Goal: Communication & Community: Answer question/provide support

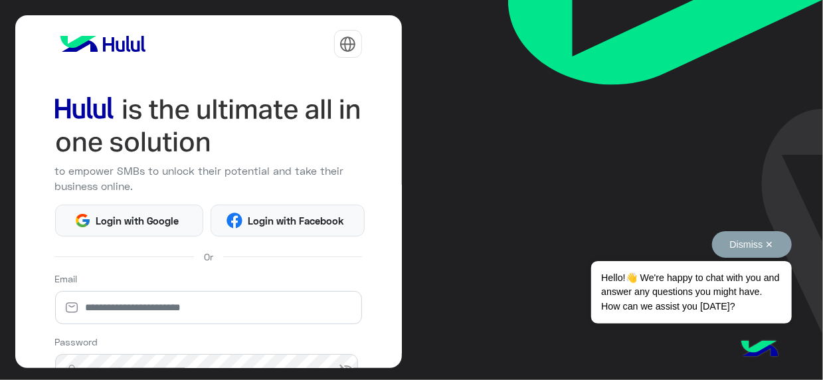
click at [766, 237] on button "Dismiss ✕" at bounding box center [752, 244] width 80 height 27
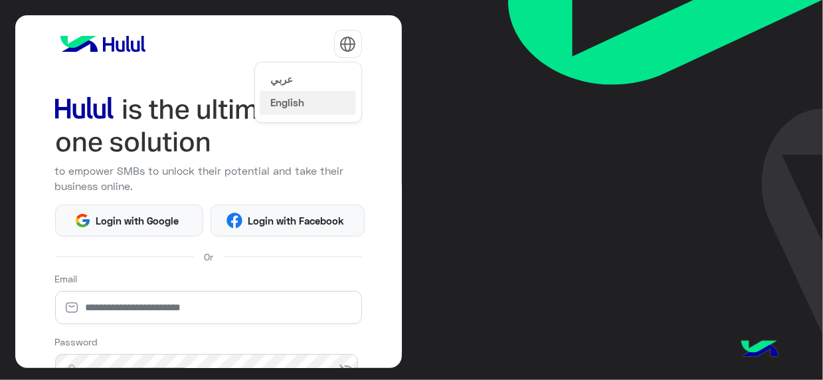
click at [346, 46] on img at bounding box center [347, 44] width 17 height 17
click at [308, 72] on button "عربي" at bounding box center [308, 78] width 96 height 23
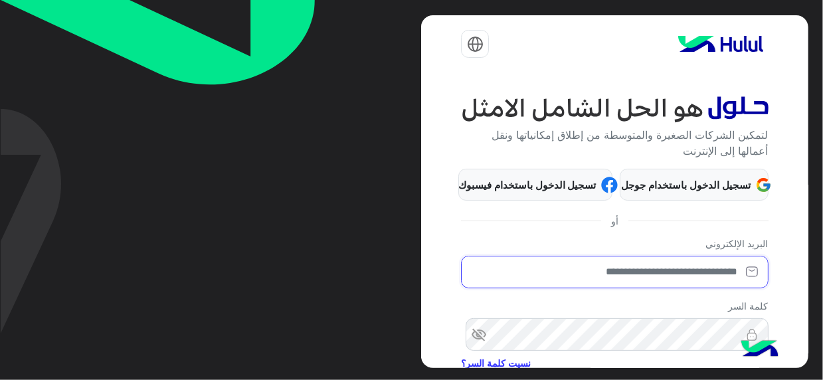
click at [629, 269] on input "email" at bounding box center [614, 272] width 307 height 33
type input "**********"
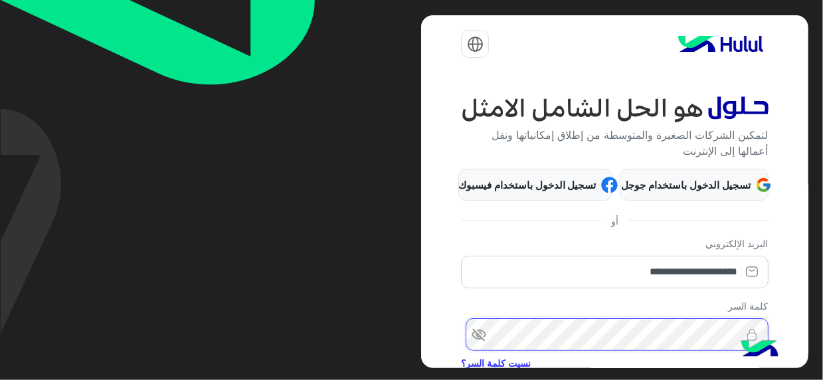
scroll to position [149, 0]
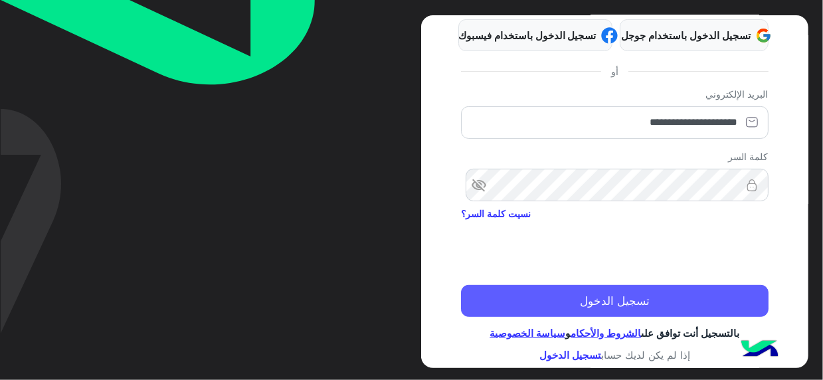
click at [616, 290] on button "تسجيل الدخول" at bounding box center [614, 301] width 307 height 32
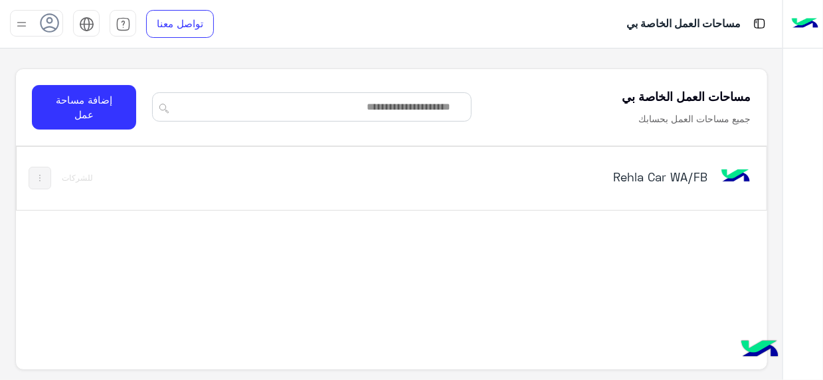
click at [669, 180] on h5 "Rehla Car WA/FB" at bounding box center [576, 177] width 261 height 16
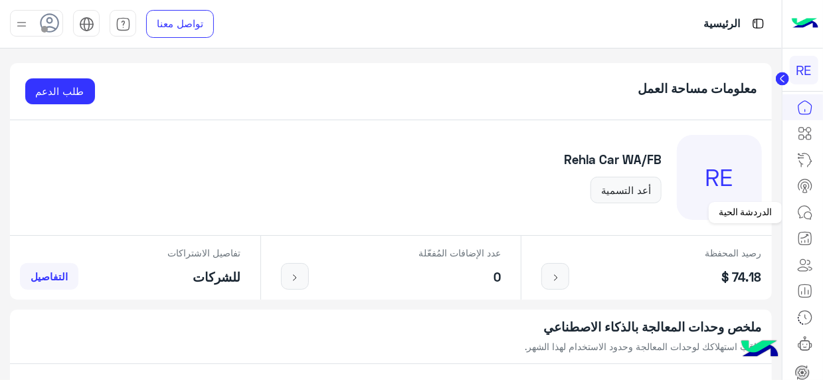
click at [797, 212] on icon at bounding box center [805, 213] width 16 height 16
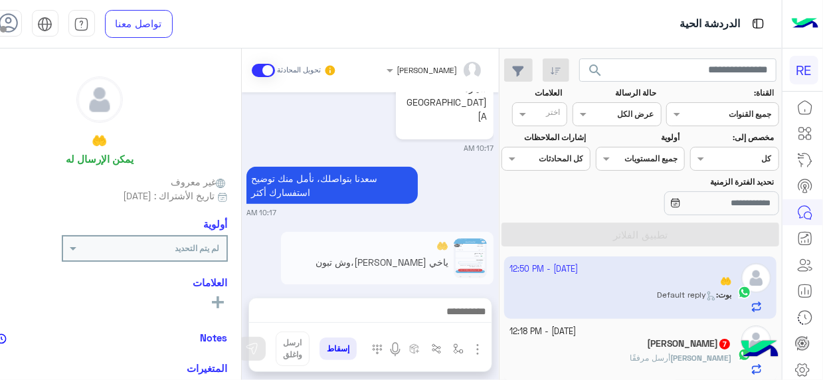
scroll to position [734, 0]
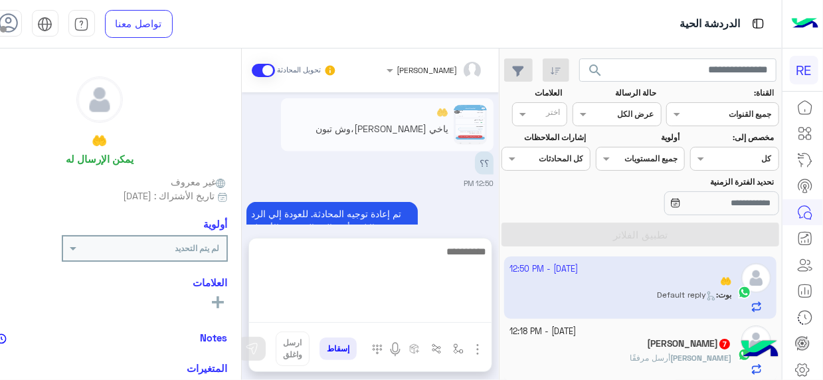
click at [457, 310] on textarea at bounding box center [370, 283] width 242 height 80
type textarea "**********"
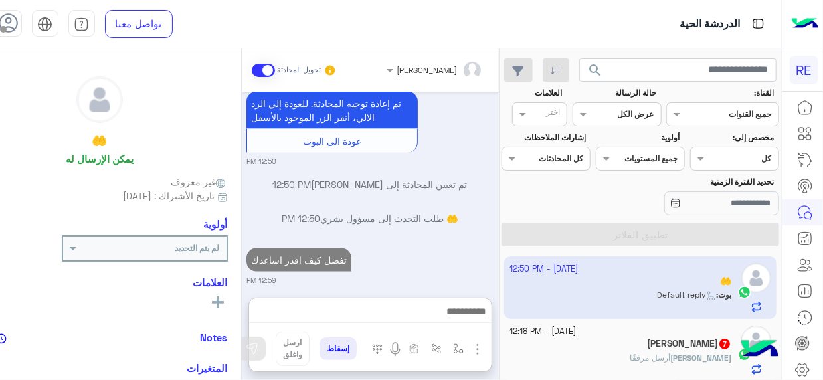
scroll to position [813, 0]
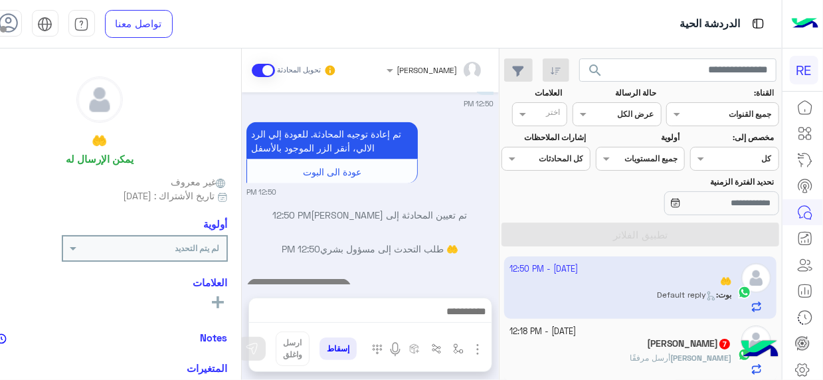
click at [638, 361] on div "عبدالرحيم أرسل مرفقًا" at bounding box center [620, 363] width 222 height 23
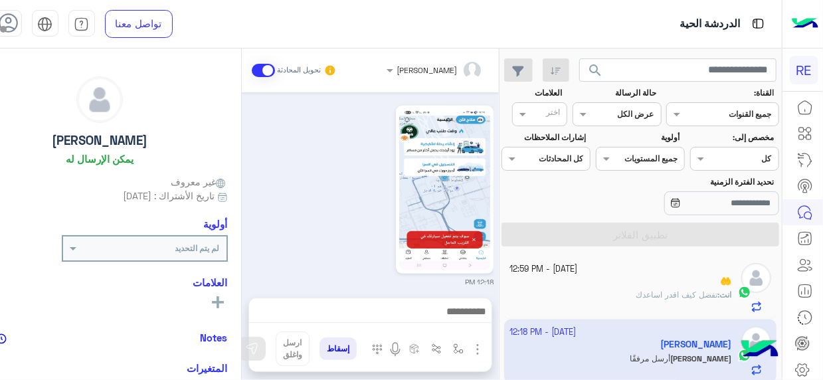
scroll to position [772, 0]
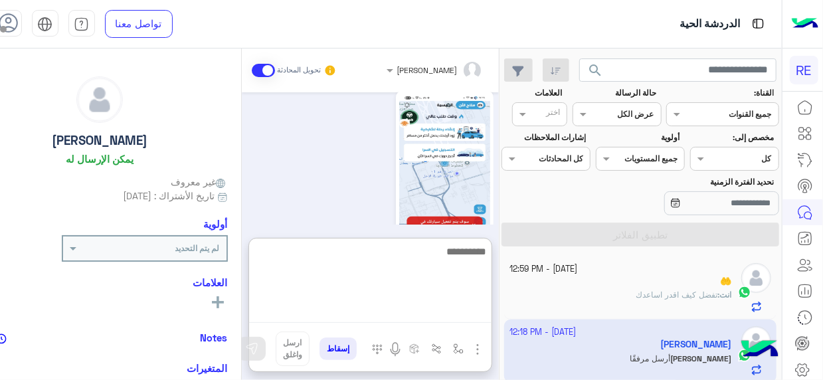
click at [460, 309] on textarea at bounding box center [370, 283] width 242 height 80
type textarea "**********"
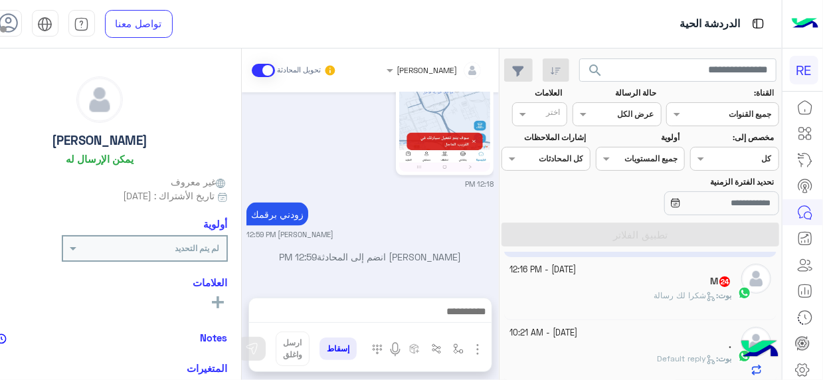
scroll to position [892, 0]
click at [659, 290] on span "شكرا لك رسالة" at bounding box center [684, 295] width 62 height 10
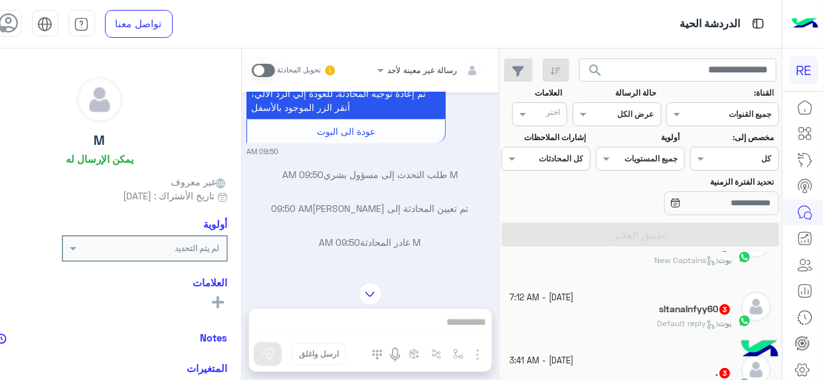
scroll to position [295, 0]
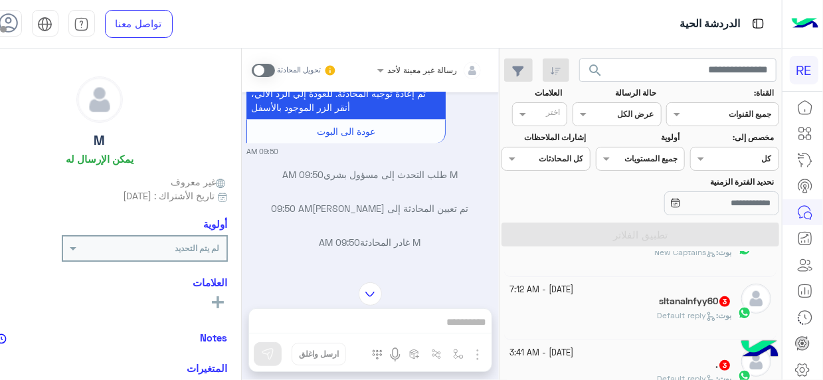
click at [639, 251] on div "بوت : New Captains" at bounding box center [620, 257] width 222 height 23
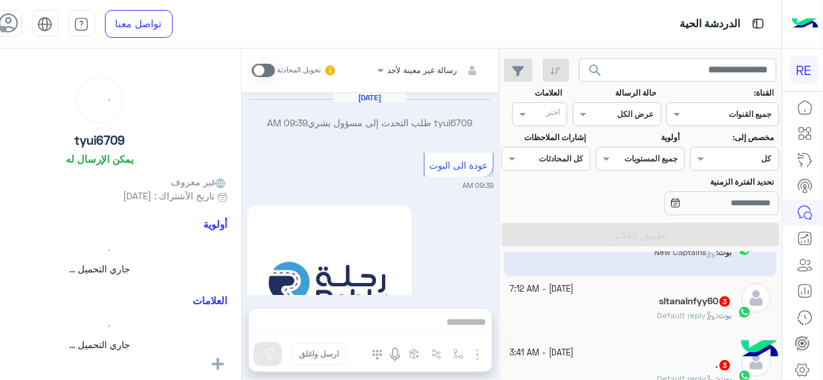
scroll to position [1252, 0]
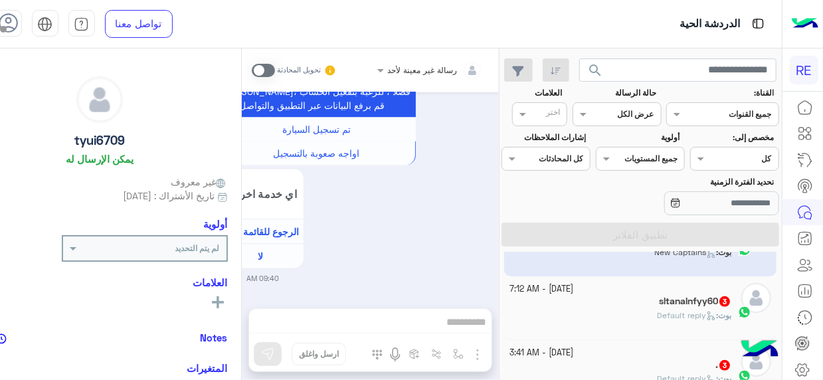
click at [245, 288] on div "Oct 14, 2025 tyui6709 طلب التحدث إلى مسؤول بشري 09:39 AM عودة الى البوت 09:39 A…" at bounding box center [370, 193] width 257 height 203
click at [651, 292] on div "[DATE] - 7:12 AM" at bounding box center [620, 289] width 222 height 13
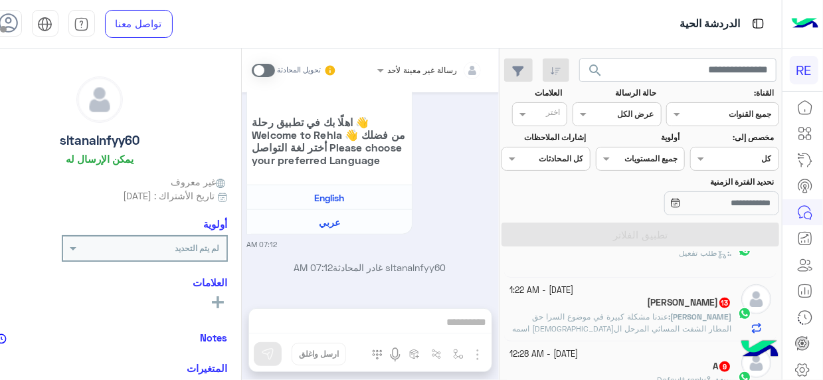
scroll to position [643, 0]
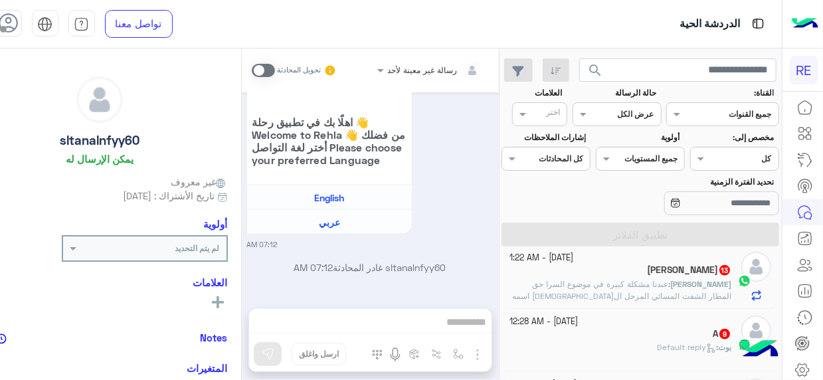
click at [645, 289] on span "عندنا مشكلة كبيرة في موضوع السرا حق المطار الشفت المسائي المرحل المصري اسمه عمر…" at bounding box center [621, 320] width 219 height 82
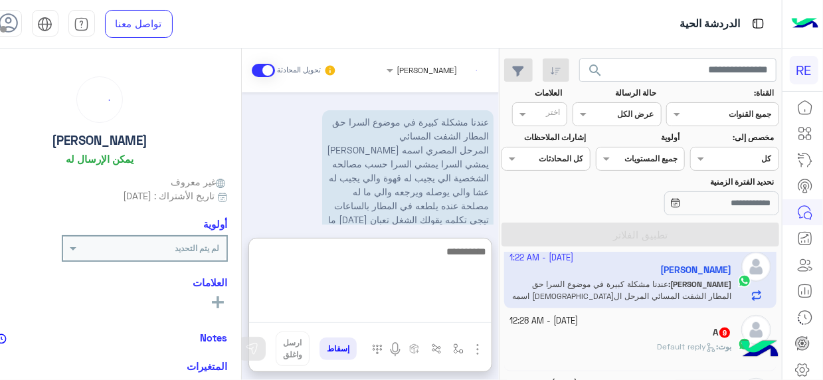
click at [421, 315] on textarea at bounding box center [370, 283] width 242 height 80
type textarea "**********"
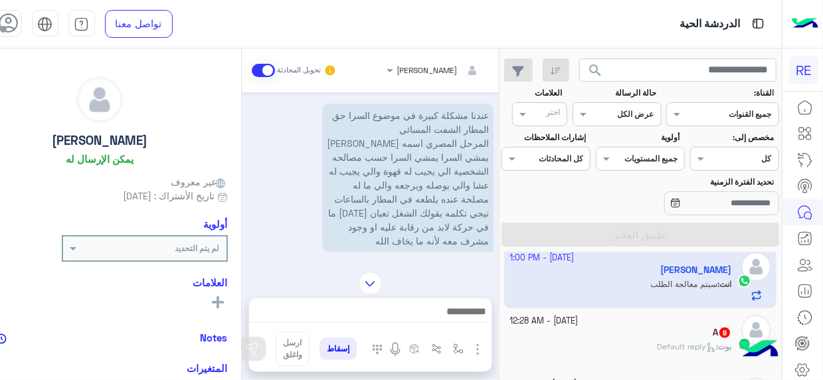
scroll to position [837, 0]
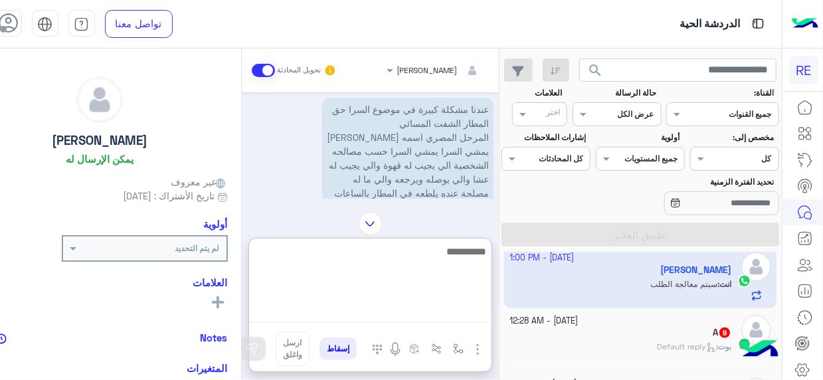
click at [469, 305] on textarea at bounding box center [370, 283] width 242 height 80
type textarea "**********"
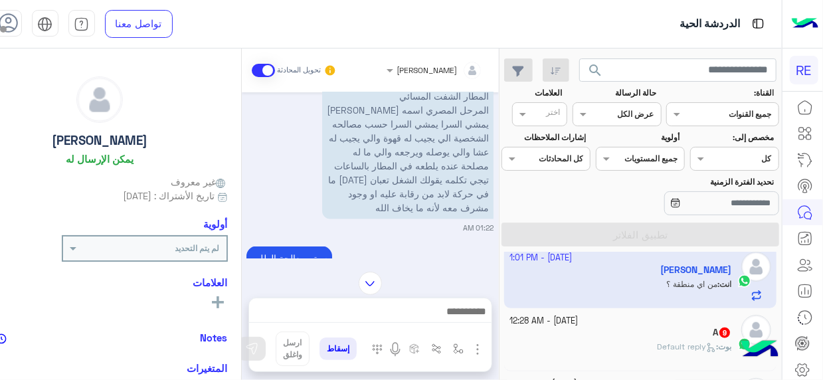
scroll to position [850, 0]
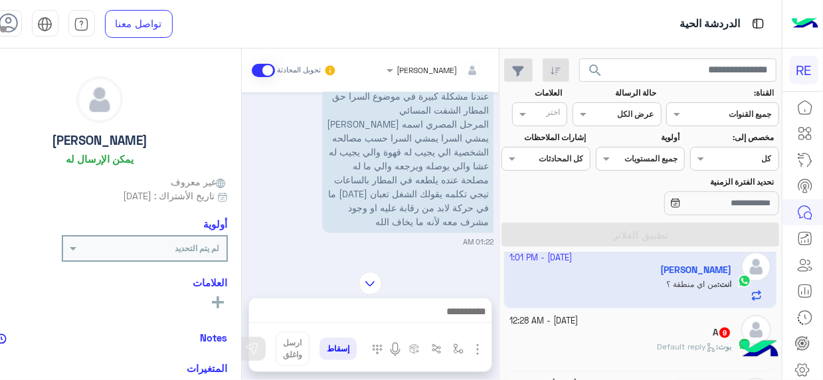
click at [319, 240] on small "01:22 AM" at bounding box center [369, 241] width 247 height 11
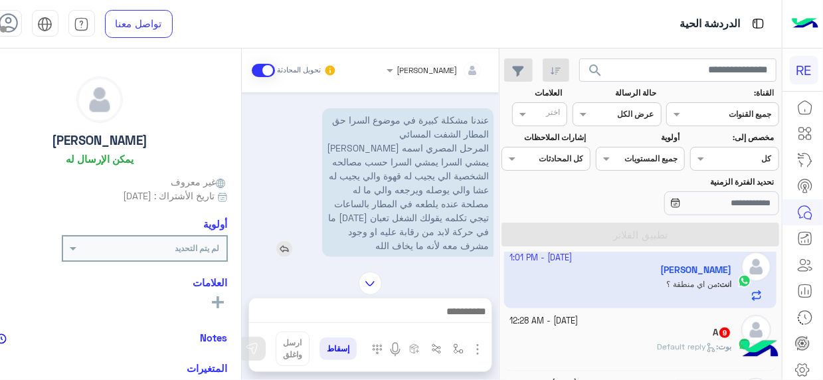
click at [316, 257] on div "عندنا مشكلة كبيرة في موضوع السرا حق المطار الشفت المسائي المرحل المصري اسمه عمر…" at bounding box center [369, 182] width 247 height 149
click at [585, 327] on div "A 9" at bounding box center [620, 334] width 222 height 14
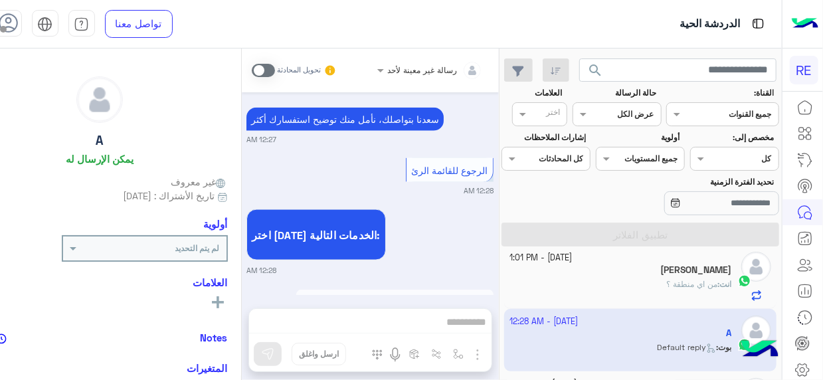
scroll to position [867, 0]
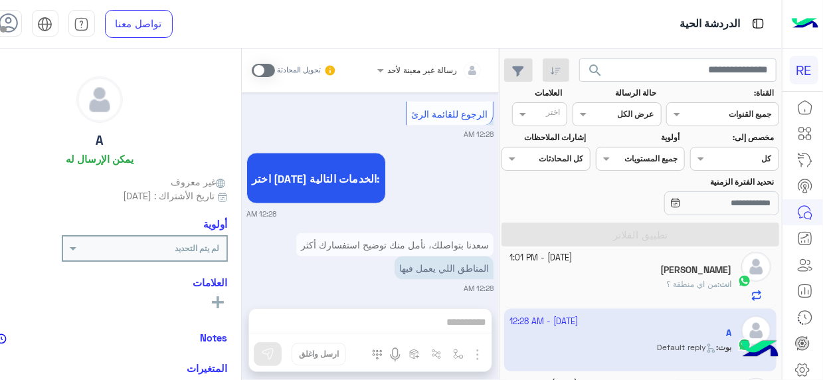
click at [468, 320] on div "رسالة غير معينة لأحد تحويل المحادثة Oct 14, 2025 كابتن 👨🏻‍✈️ 12:27 AM اختر احد …" at bounding box center [370, 216] width 257 height 337
click at [272, 70] on span at bounding box center [263, 70] width 23 height 13
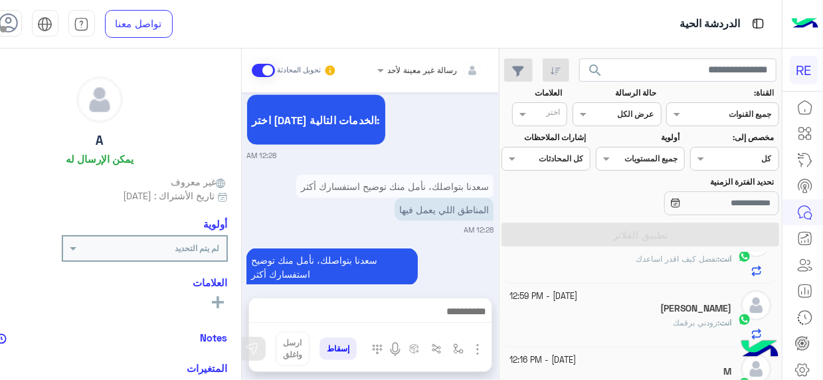
scroll to position [0, 0]
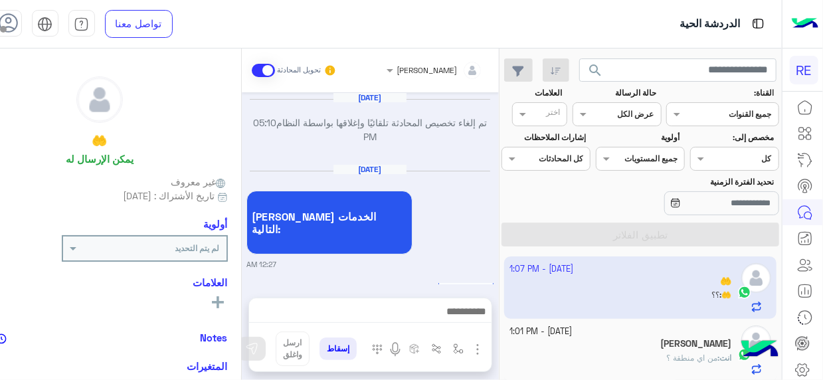
scroll to position [1714, 0]
